Goal: Book appointment/travel/reservation

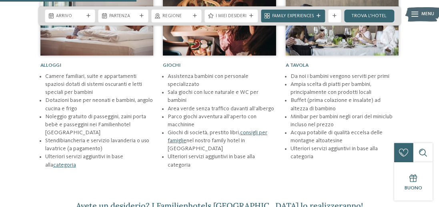
scroll to position [884, 0]
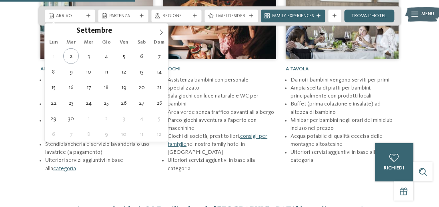
type div "05.09.2025"
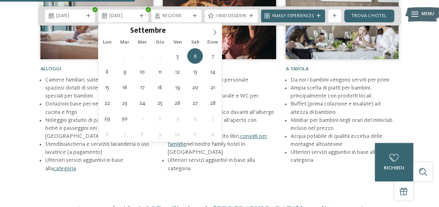
click at [140, 18] on div "06.09.2025" at bounding box center [123, 16] width 50 height 13
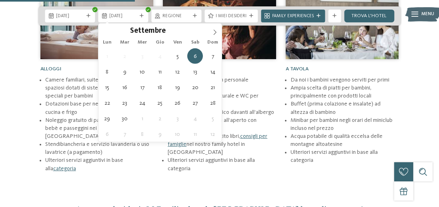
type div "09.09.2025"
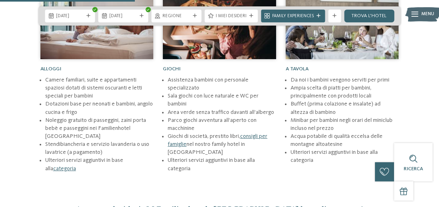
click at [192, 16] on div "Regione" at bounding box center [176, 15] width 31 height 7
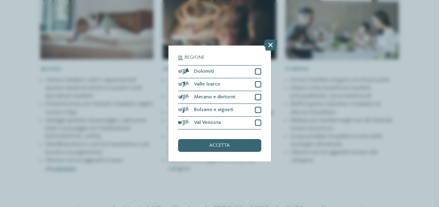
click at [258, 72] on div at bounding box center [258, 71] width 6 height 6
click at [256, 86] on div at bounding box center [258, 84] width 6 height 6
click at [255, 124] on div at bounding box center [258, 123] width 6 height 6
click at [254, 117] on div "Val Venosta" at bounding box center [219, 123] width 83 height 13
click at [254, 102] on div "Merano e dintorni" at bounding box center [219, 97] width 83 height 13
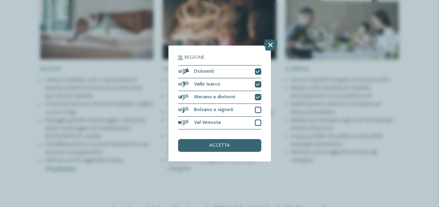
click at [251, 116] on div "Bolzano e vigneti" at bounding box center [219, 110] width 83 height 13
click at [255, 125] on div "Val Venosta" at bounding box center [219, 123] width 83 height 13
click at [215, 148] on span "accetta" at bounding box center [219, 145] width 20 height 5
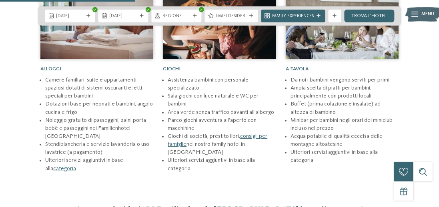
click at [296, 16] on span "Family Experiences" at bounding box center [293, 16] width 42 height 6
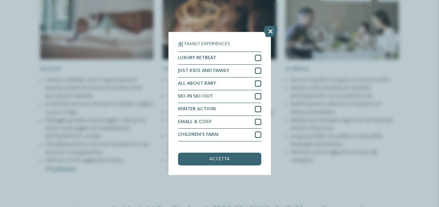
click at [258, 57] on div at bounding box center [258, 58] width 6 height 6
click at [255, 67] on div "JUST KIDS AND FAMILY" at bounding box center [219, 71] width 83 height 13
click at [215, 161] on span "accetta" at bounding box center [219, 159] width 20 height 5
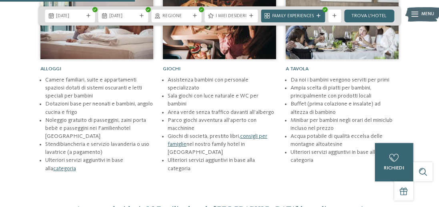
click at [358, 17] on link "trova l’hotel" at bounding box center [369, 16] width 50 height 13
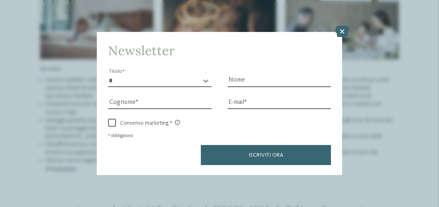
click at [341, 33] on icon at bounding box center [342, 31] width 14 height 11
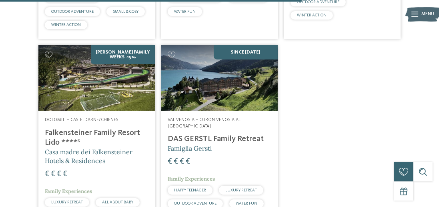
scroll to position [834, 0]
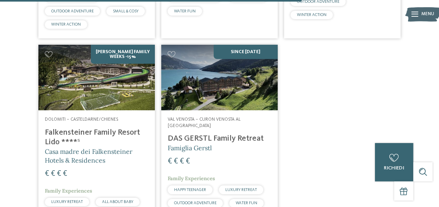
click at [74, 128] on h4 "Falkensteiner Family Resort Lido ****ˢ" at bounding box center [97, 137] width 104 height 19
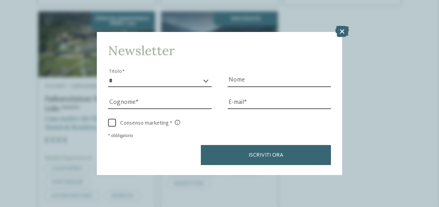
scroll to position [878, 0]
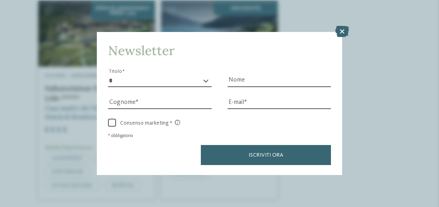
click at [342, 36] on icon at bounding box center [342, 31] width 14 height 11
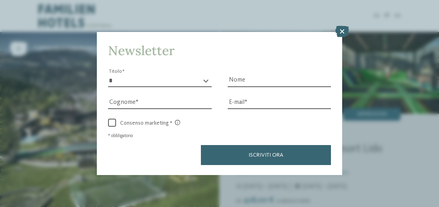
click at [337, 33] on icon at bounding box center [342, 31] width 14 height 11
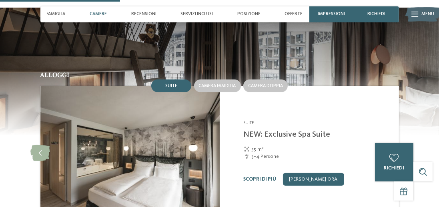
scroll to position [622, 0]
